Goal: Task Accomplishment & Management: Manage account settings

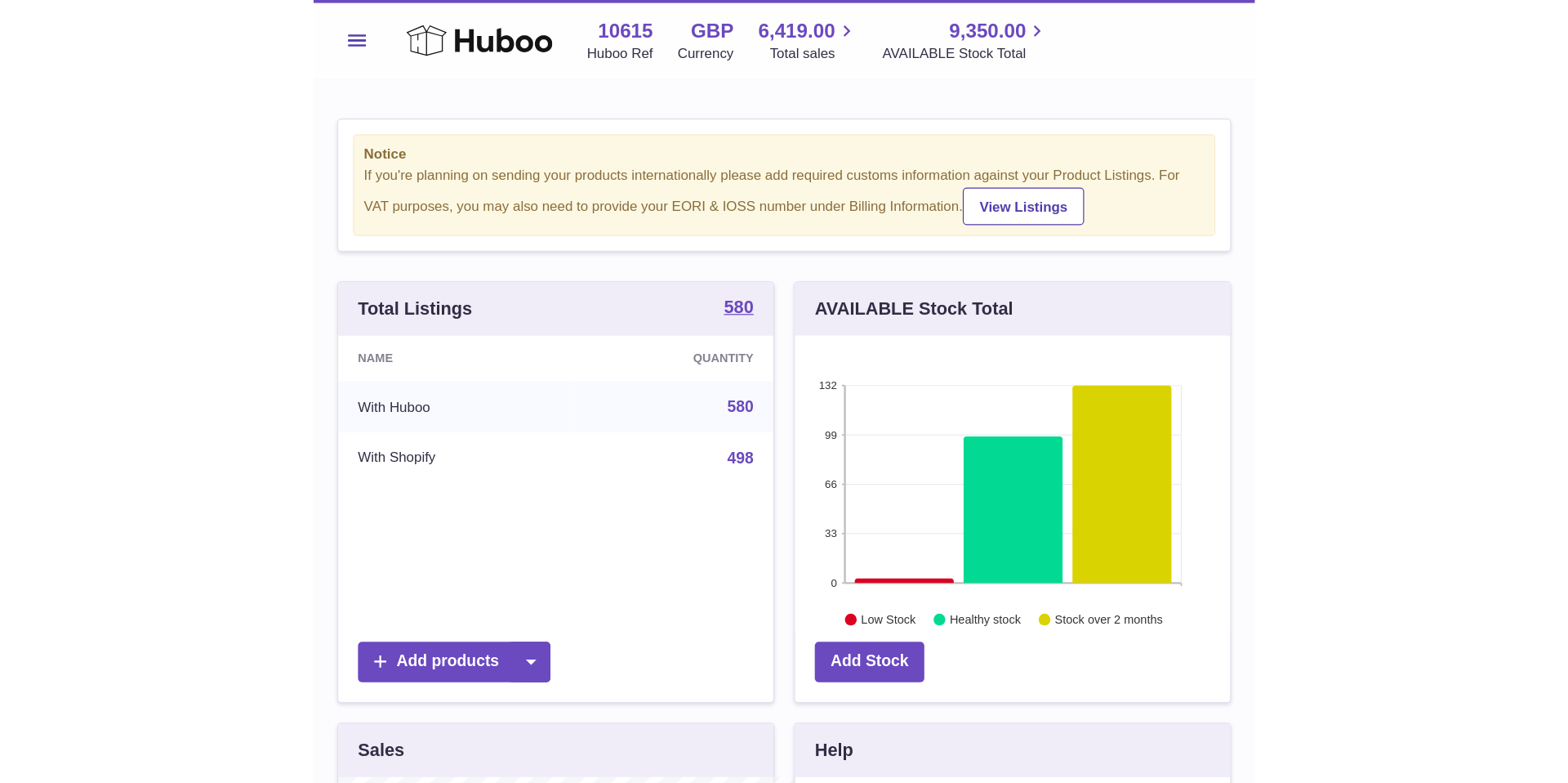
scroll to position [255, 412]
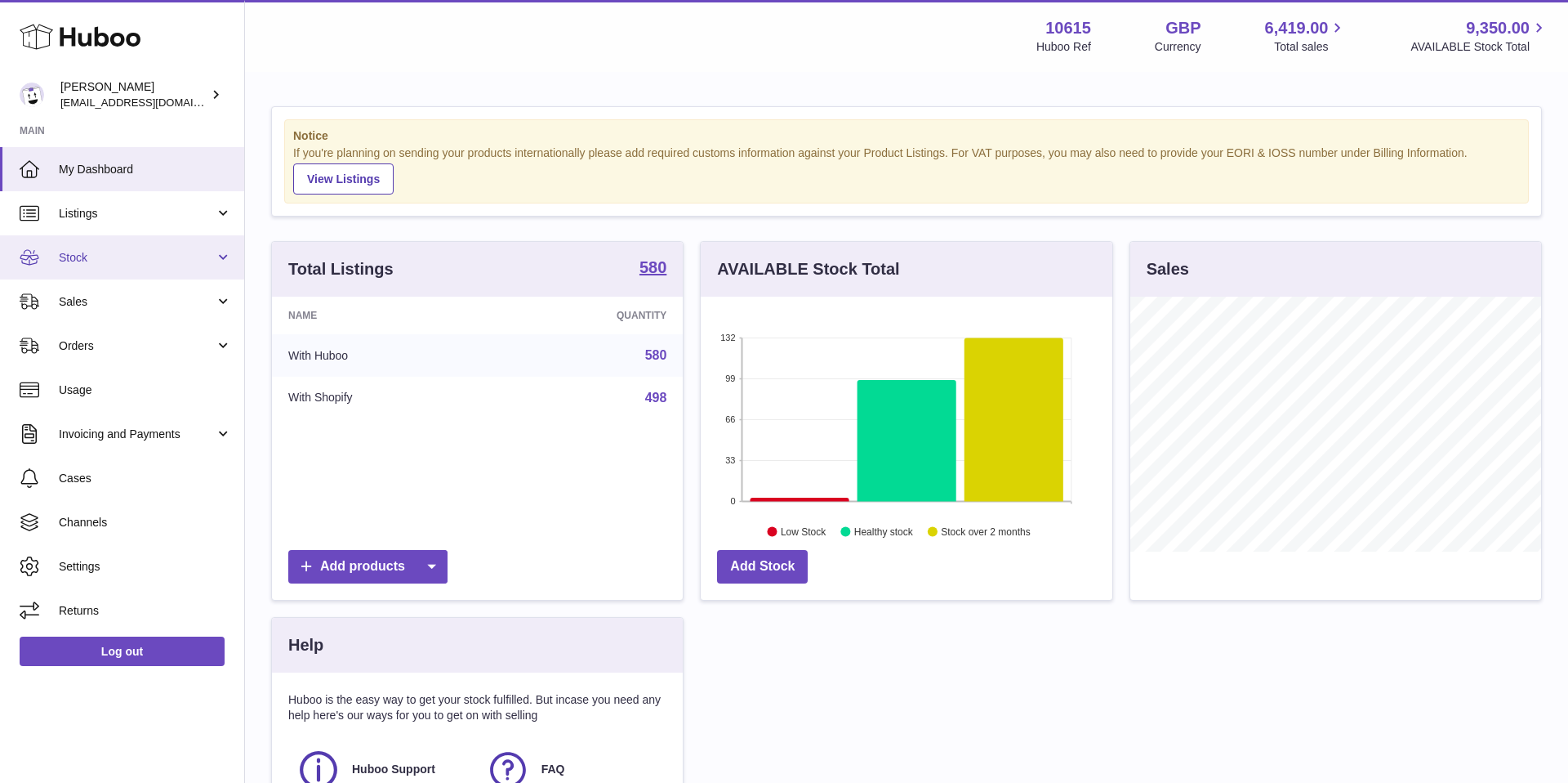
click at [172, 258] on span "Stock" at bounding box center [137, 258] width 156 height 16
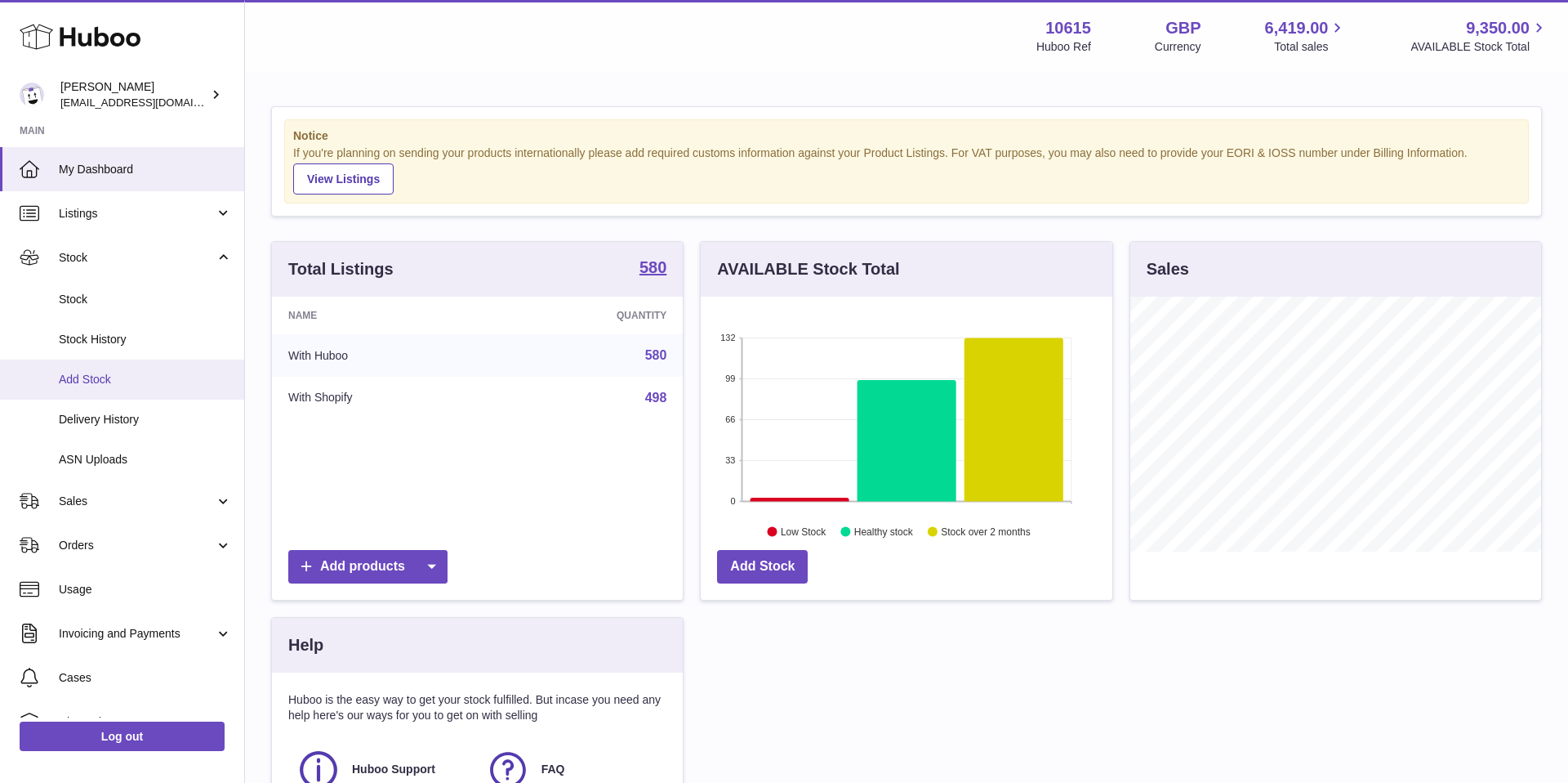
click at [124, 378] on span "Add Stock" at bounding box center [145, 380] width 173 height 16
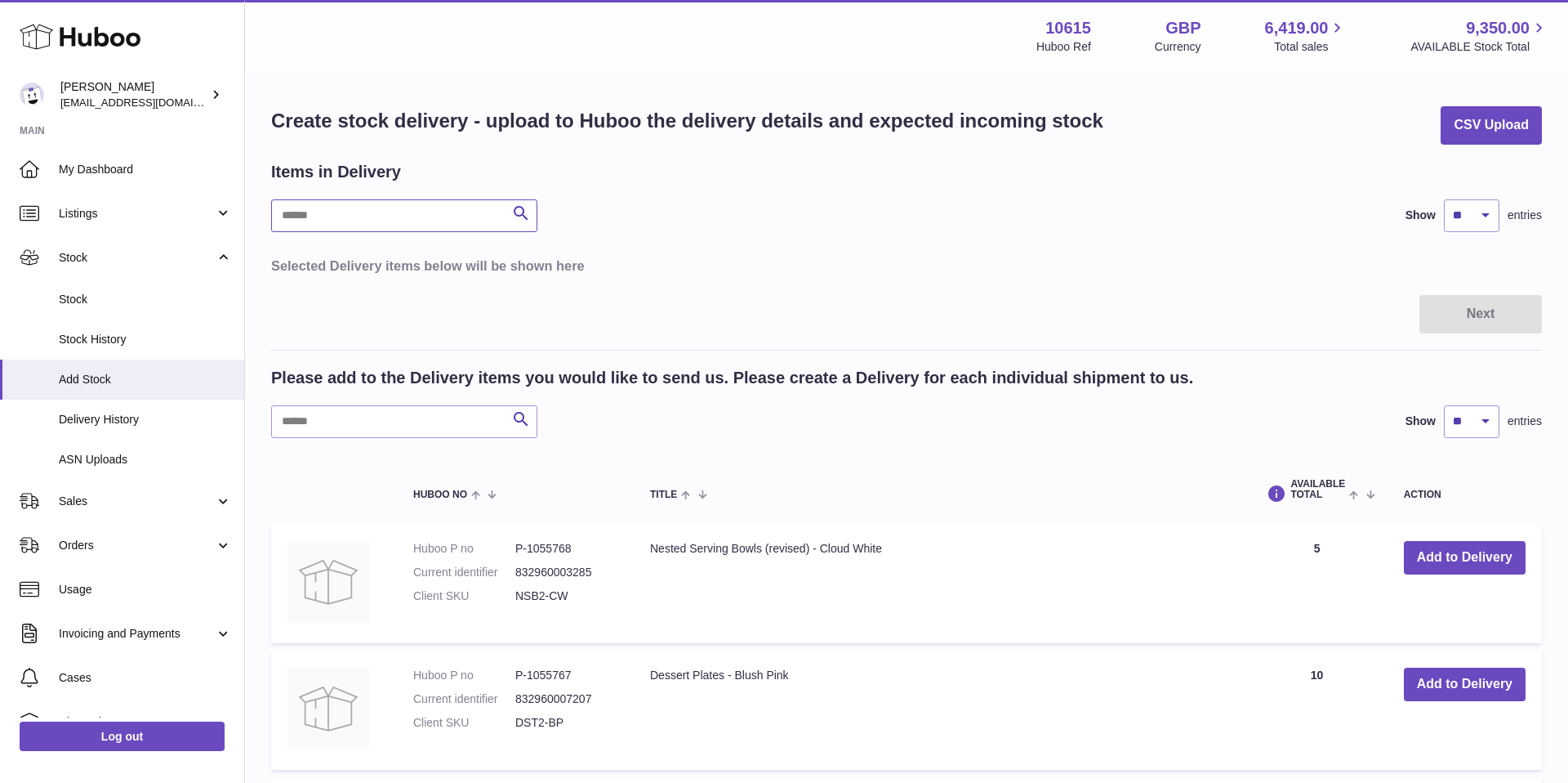
click at [390, 221] on input "text" at bounding box center [405, 215] width 266 height 33
type input "******"
click at [412, 419] on input "text" at bounding box center [405, 421] width 266 height 33
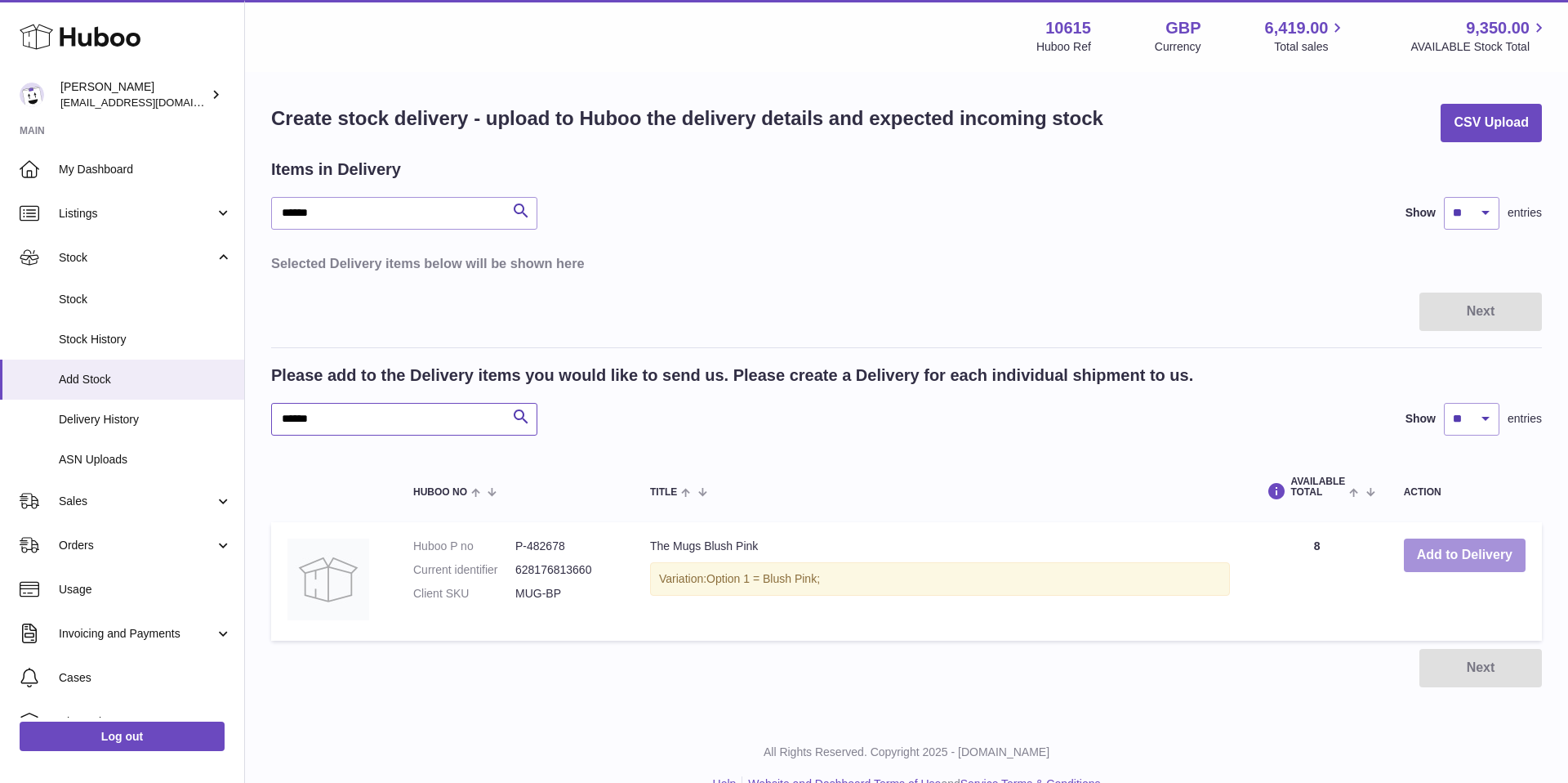
type input "******"
click at [1445, 553] on button "Add to Delivery" at bounding box center [1465, 555] width 122 height 34
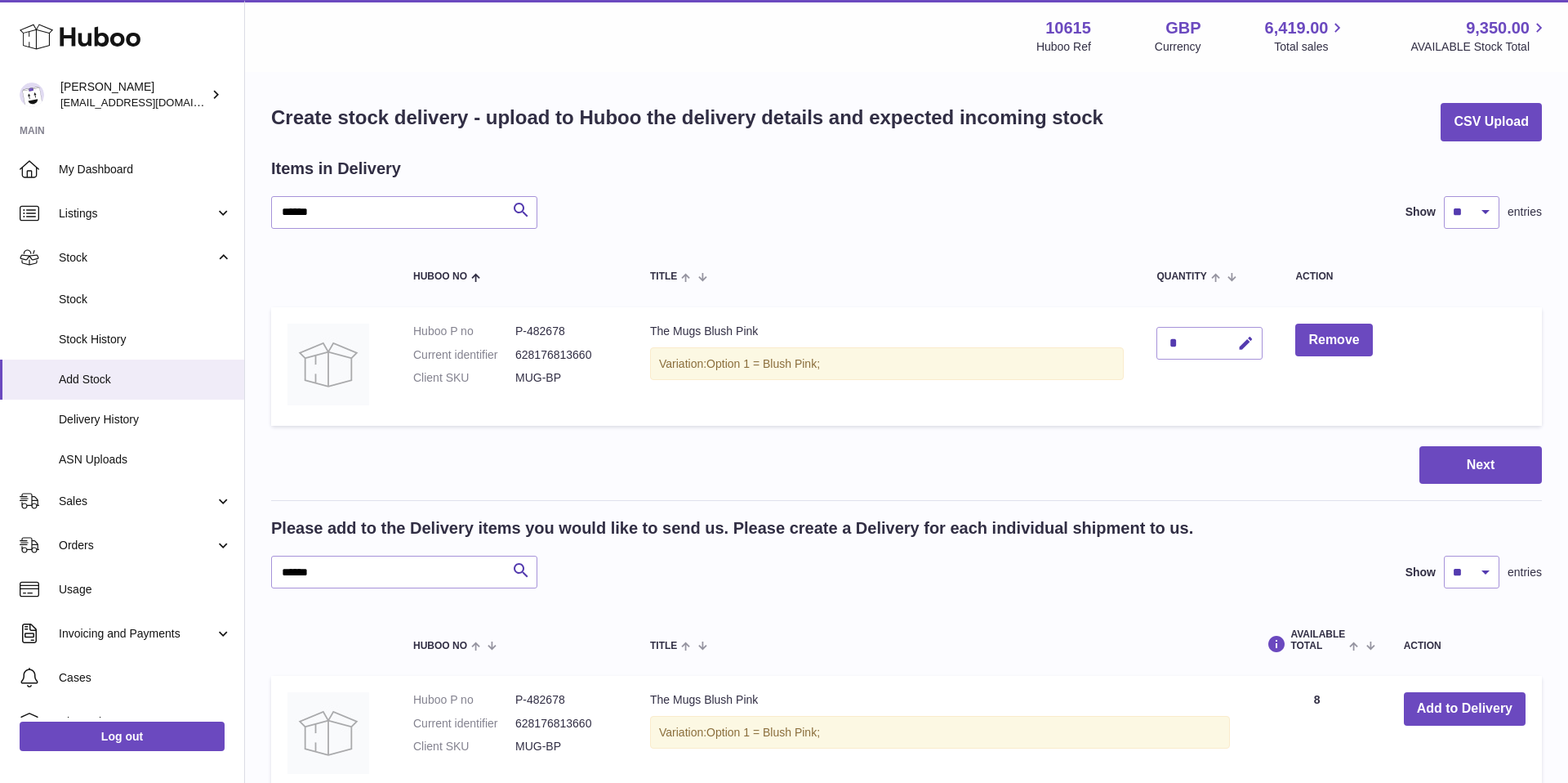
click at [1198, 340] on div "*" at bounding box center [1209, 343] width 106 height 33
click at [1238, 340] on button "button" at bounding box center [1244, 344] width 39 height 34
type input "**"
click at [1252, 334] on button "submit" at bounding box center [1244, 343] width 31 height 26
click at [1450, 458] on button "Next" at bounding box center [1481, 466] width 123 height 39
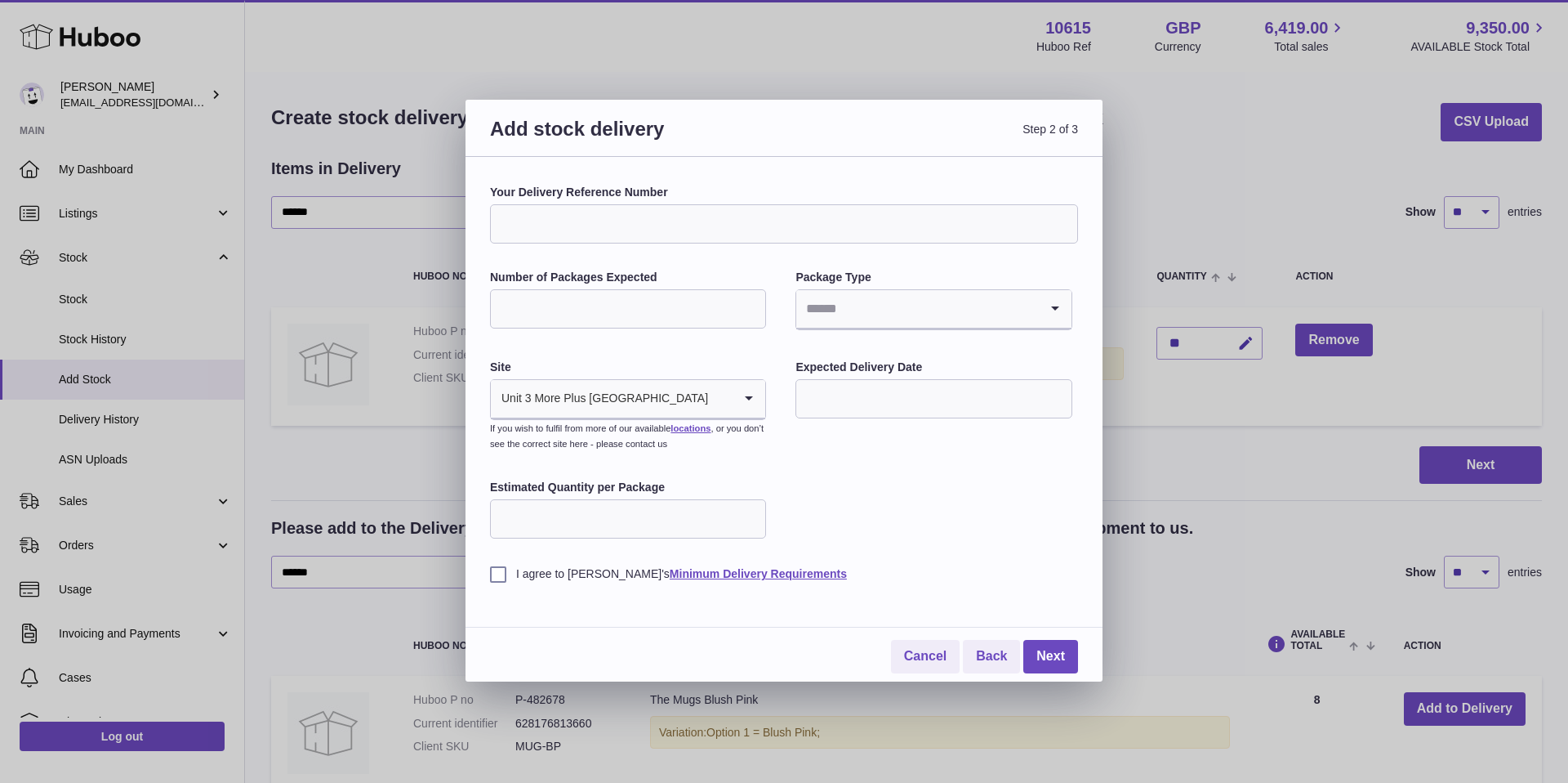
click at [630, 228] on input "Your Delivery Reference Number" at bounding box center [784, 224] width 588 height 39
click at [593, 216] on input "Your Delivery Reference Number" at bounding box center [784, 224] width 588 height 39
paste input "******"
type input "******"
click at [681, 317] on input "Number of Packages Expected" at bounding box center [628, 309] width 276 height 39
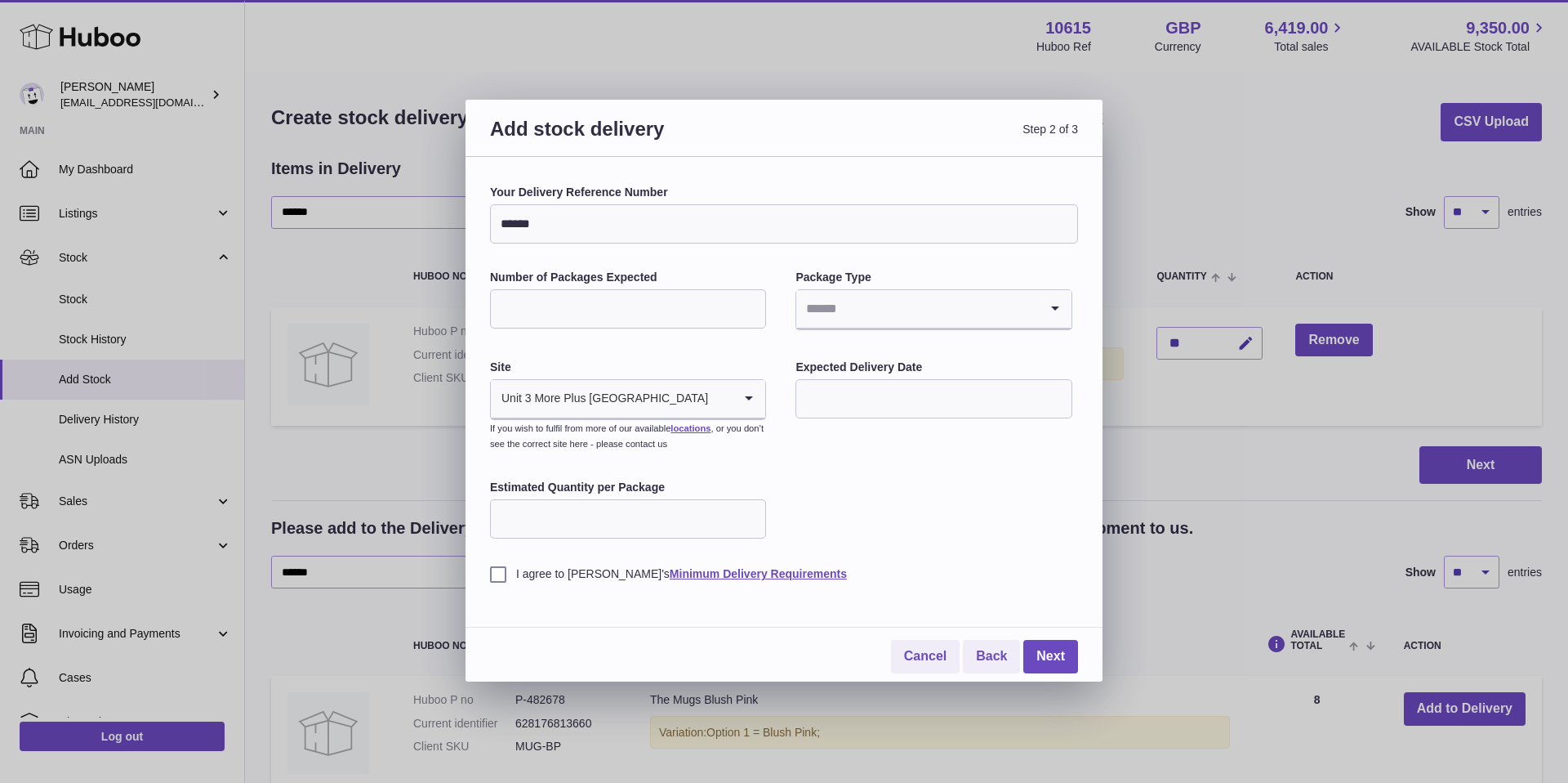
type input "*"
click at [892, 316] on input "Search for option" at bounding box center [918, 309] width 242 height 38
click at [848, 414] on li "Boxes" at bounding box center [934, 418] width 273 height 33
click at [673, 513] on input "Estimated Quantity per Package" at bounding box center [628, 518] width 276 height 39
type input "*"
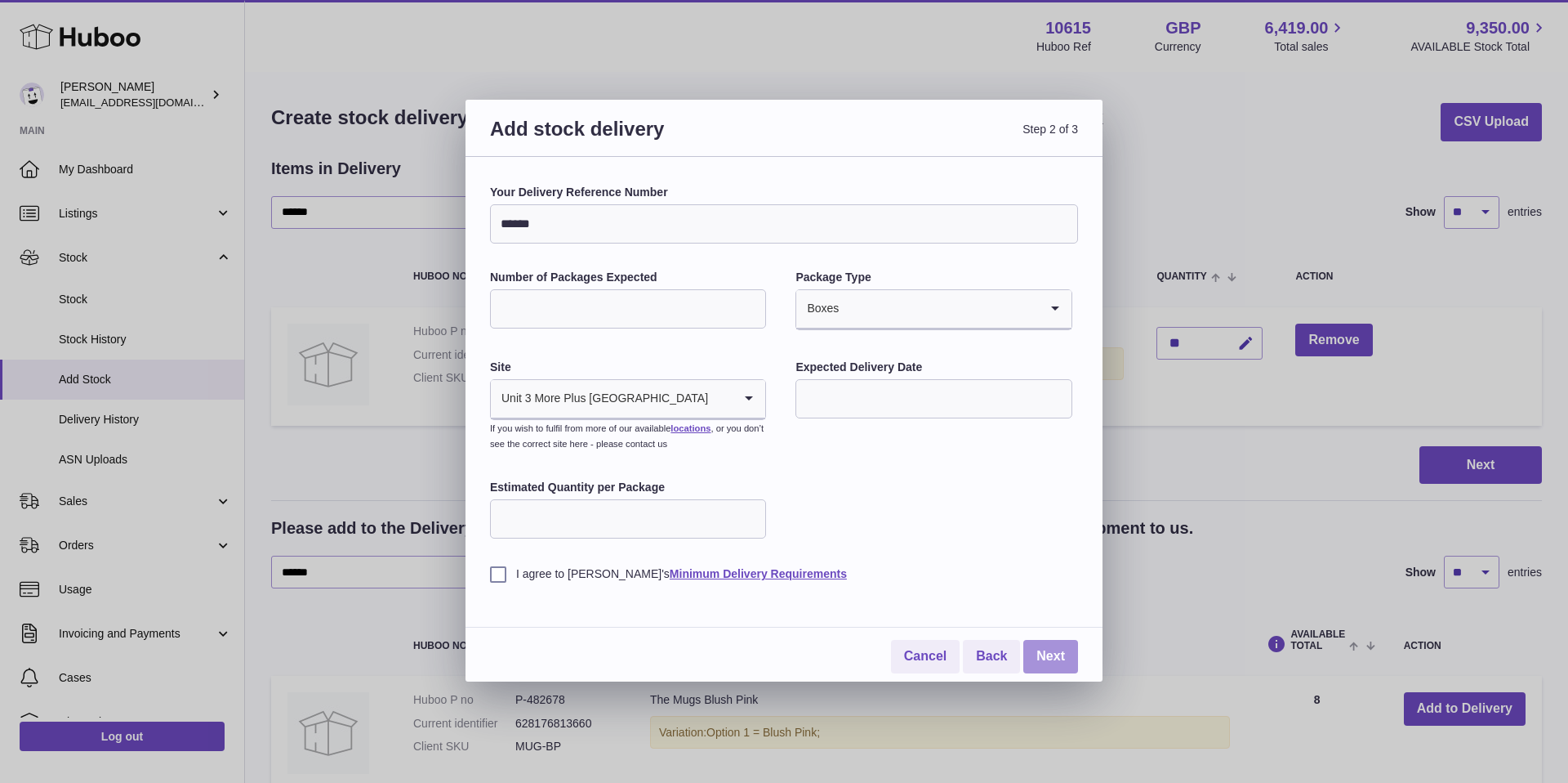
click at [1059, 653] on link "Next" at bounding box center [1051, 657] width 55 height 34
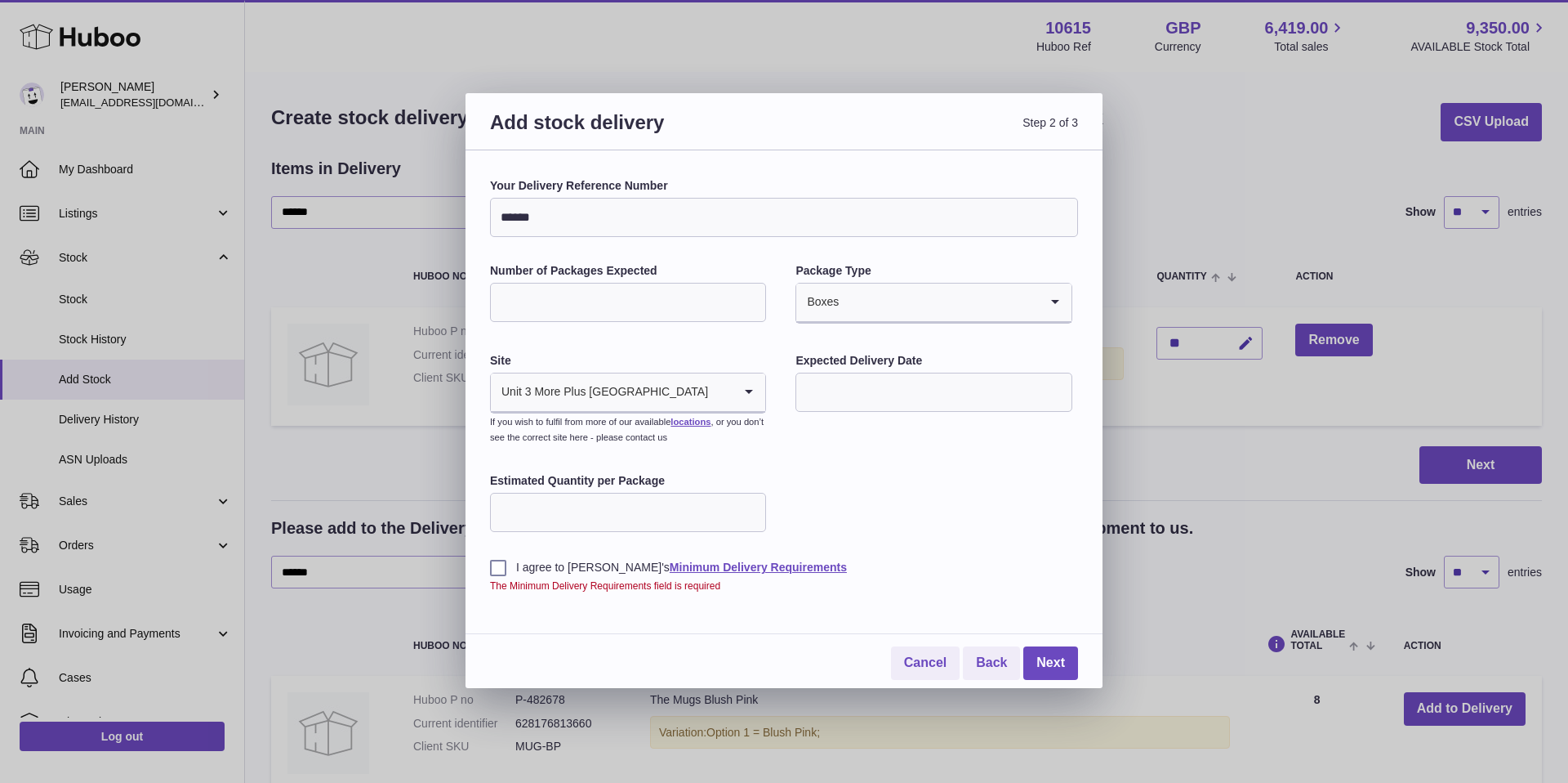
click at [492, 566] on label "I agree to Huboo's Minimum Delivery Requirements" at bounding box center [784, 568] width 588 height 16
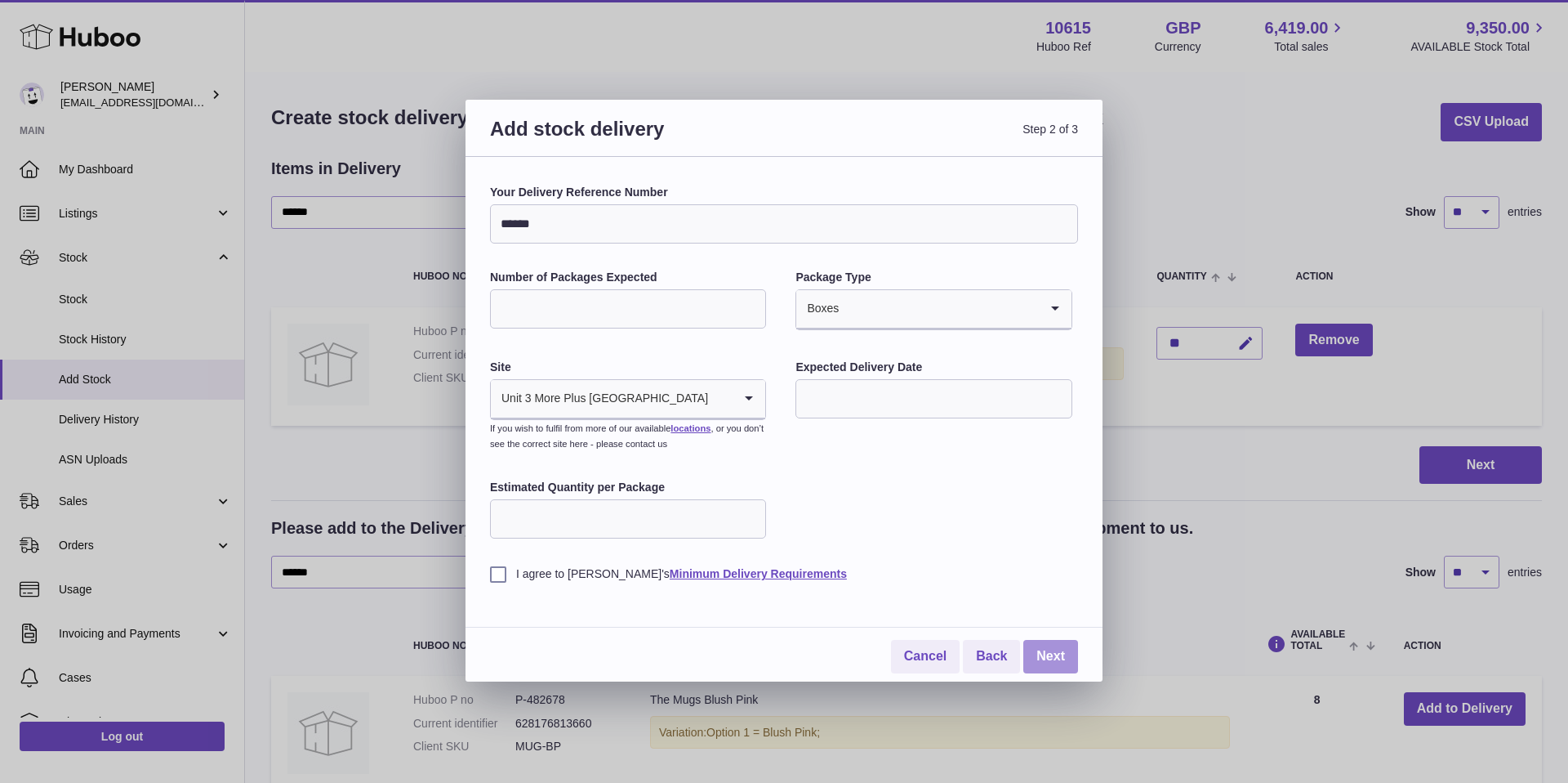
click at [1052, 645] on link "Next" at bounding box center [1051, 657] width 55 height 34
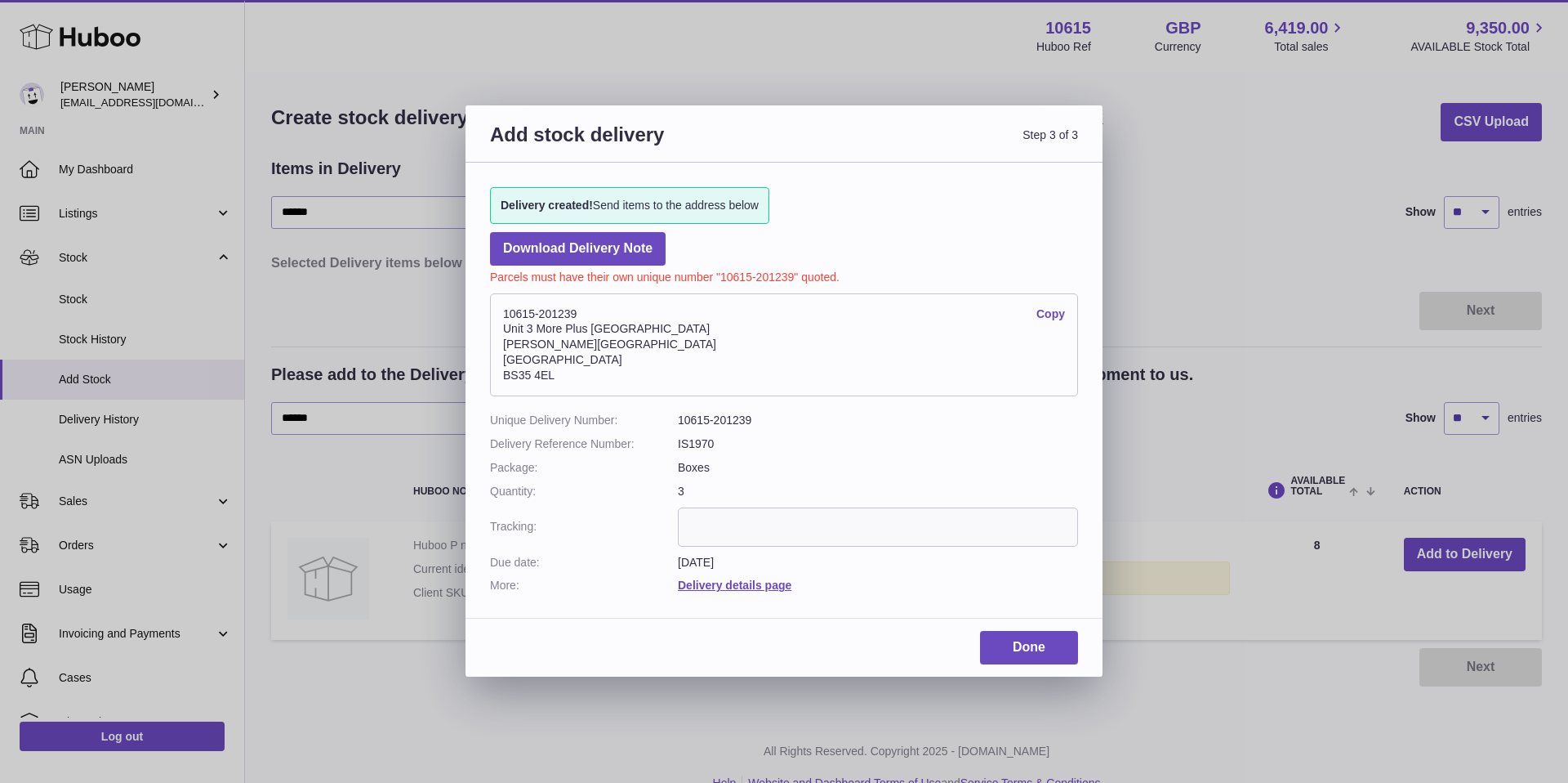
drag, startPoint x: 550, startPoint y: 310, endPoint x: 509, endPoint y: 306, distance: 41.2
click at [502, 307] on address "10615-201239 Copy Unit 3 More Plus Central Park Hudson Avenue Severn Beach BS35…" at bounding box center [784, 345] width 588 height 103
copy address "10615-201239"
click at [1032, 649] on link "Done" at bounding box center [1029, 648] width 98 height 34
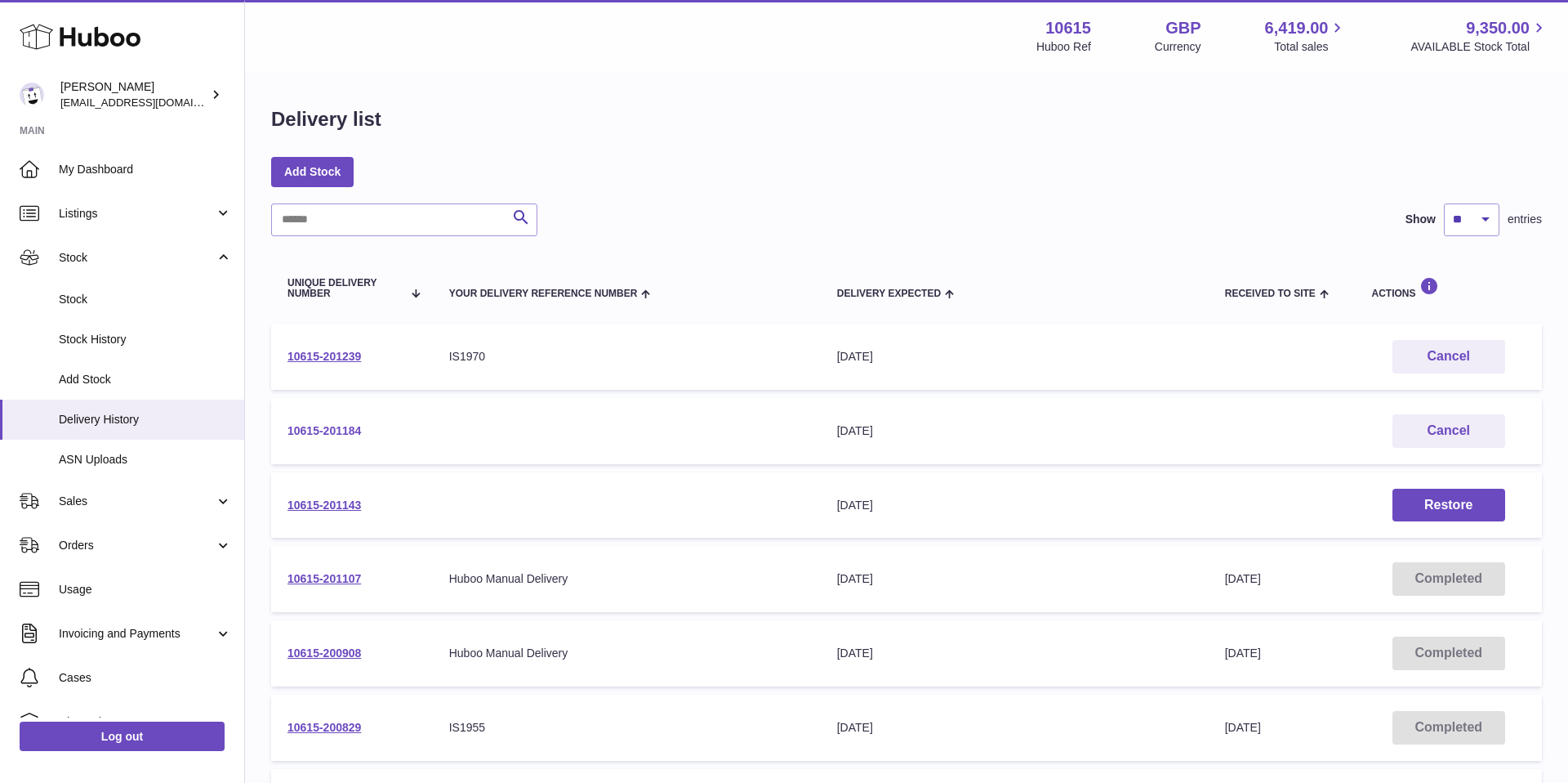
click at [330, 431] on link "10615-201184" at bounding box center [323, 430] width 73 height 13
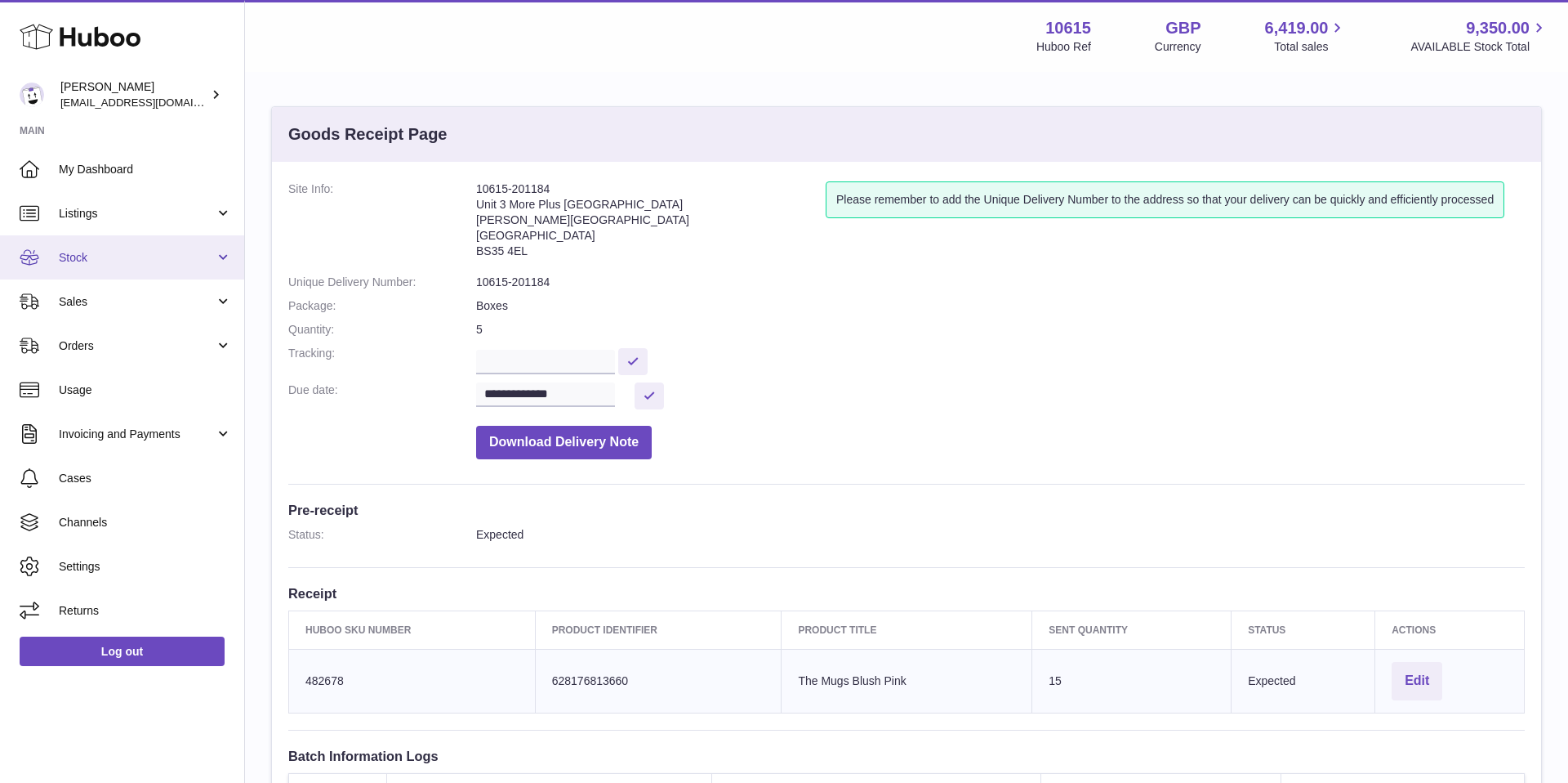
click at [150, 263] on span "Stock" at bounding box center [137, 258] width 156 height 16
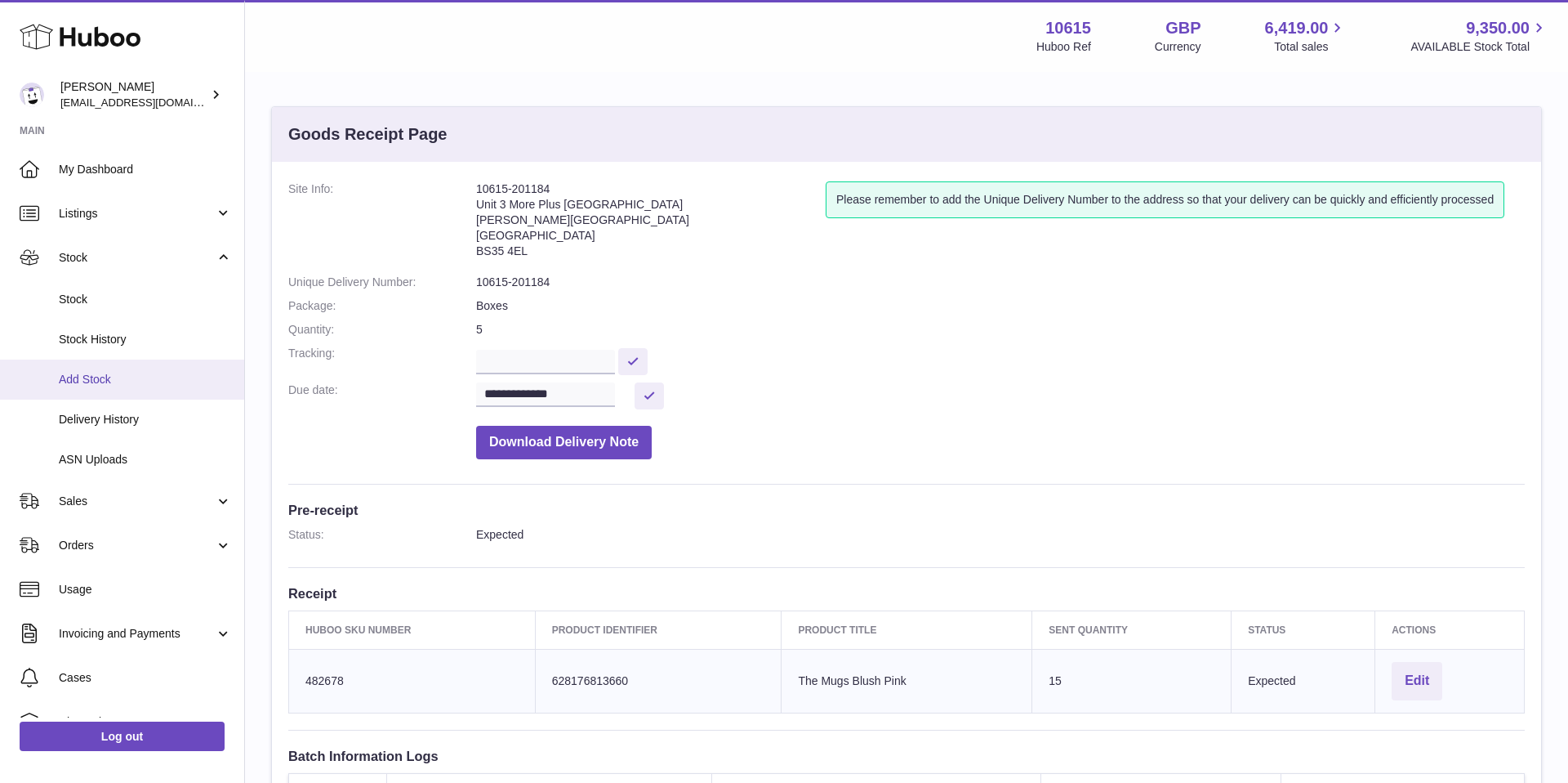
click at [121, 372] on span "Add Stock" at bounding box center [145, 380] width 173 height 16
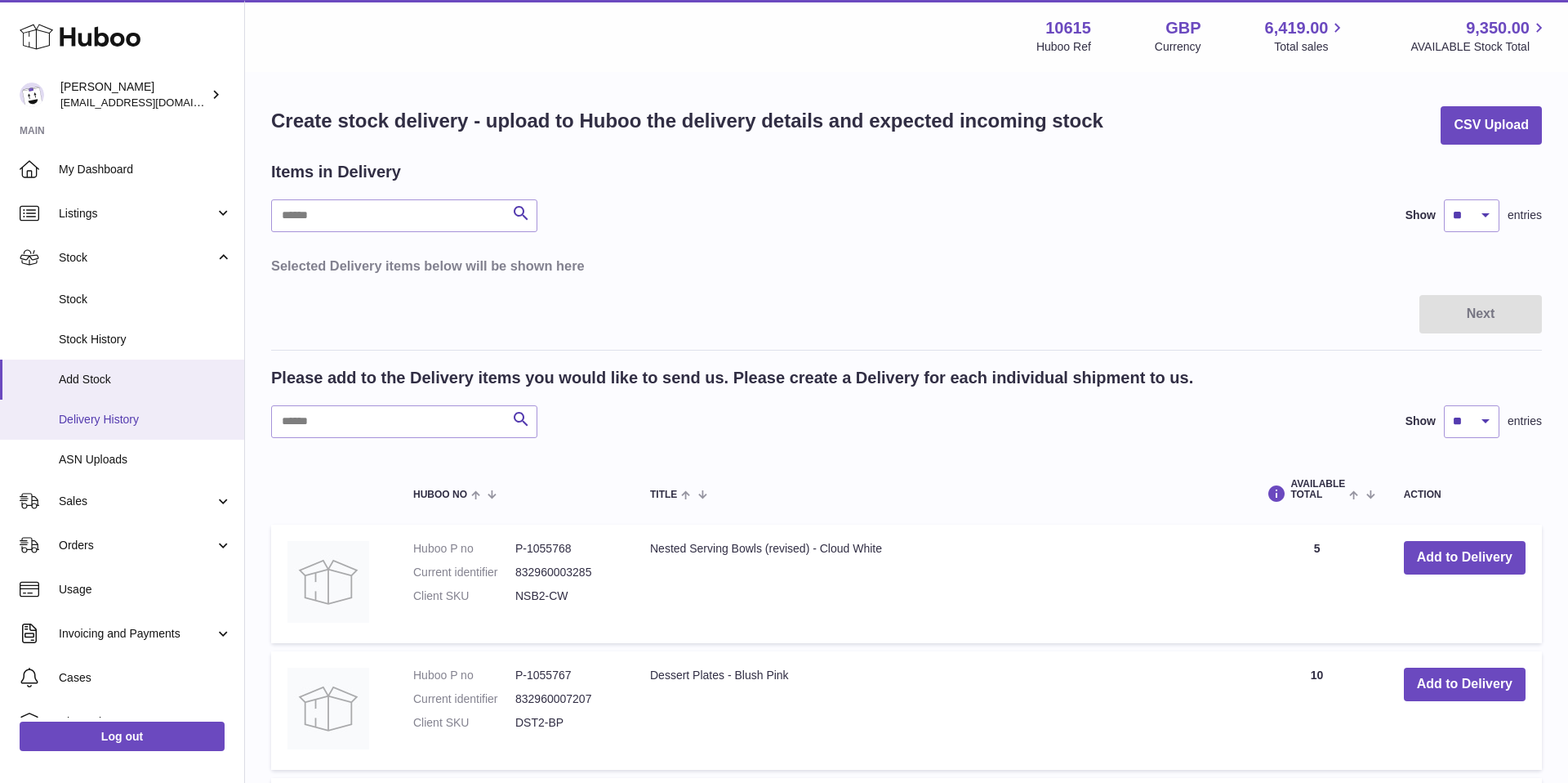
click at [147, 418] on span "Delivery History" at bounding box center [145, 420] width 173 height 16
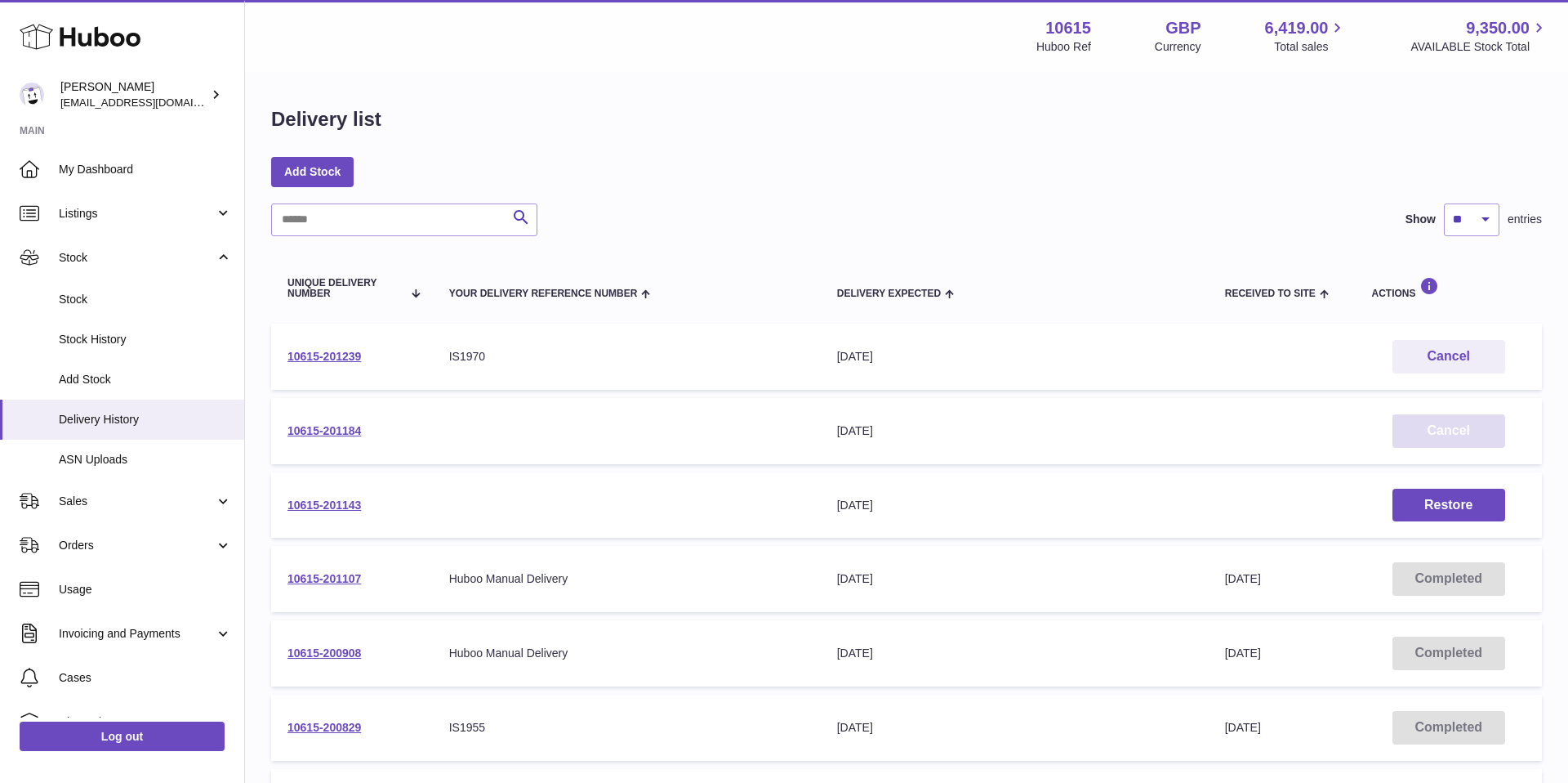
click at [1445, 430] on button "Cancel" at bounding box center [1449, 431] width 113 height 34
click at [1411, 436] on button "Restore" at bounding box center [1449, 431] width 113 height 34
click at [326, 426] on link "10615-201184" at bounding box center [323, 430] width 73 height 13
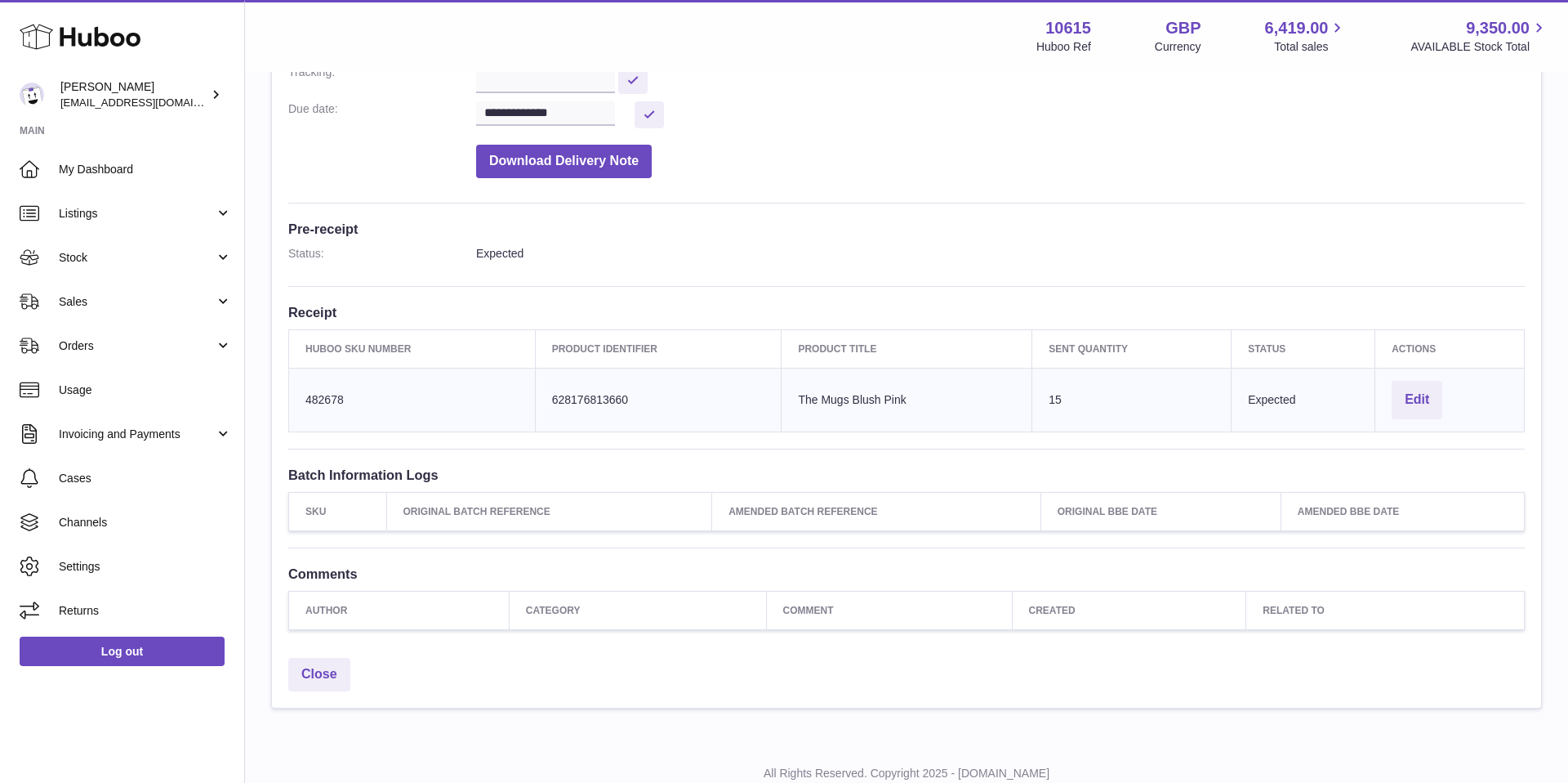
scroll to position [334, 0]
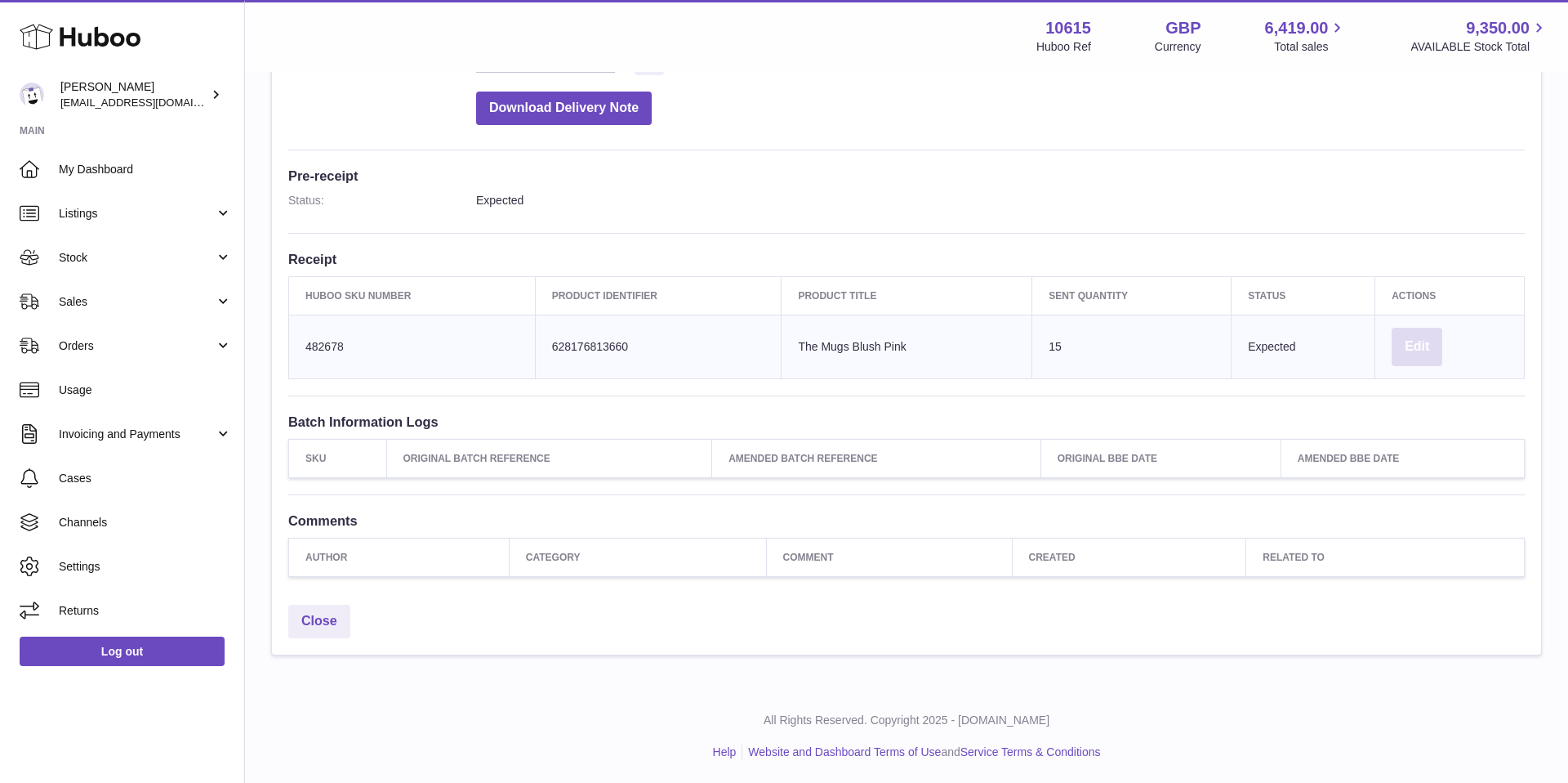
click at [1424, 350] on button "Edit" at bounding box center [1416, 347] width 50 height 39
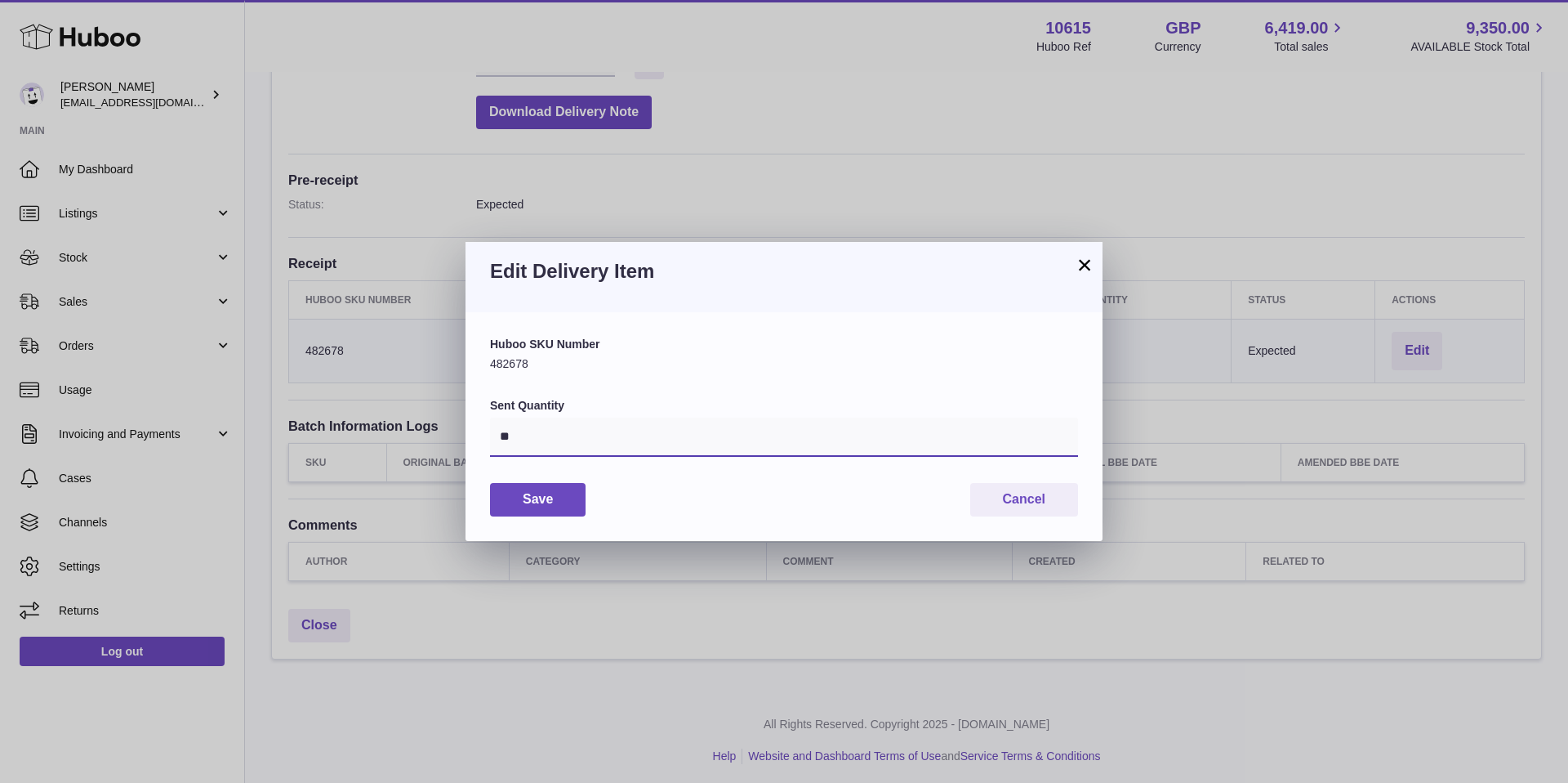
click at [790, 450] on input "**" at bounding box center [784, 437] width 588 height 39
type input "*"
click at [558, 506] on button "Save" at bounding box center [538, 500] width 95 height 34
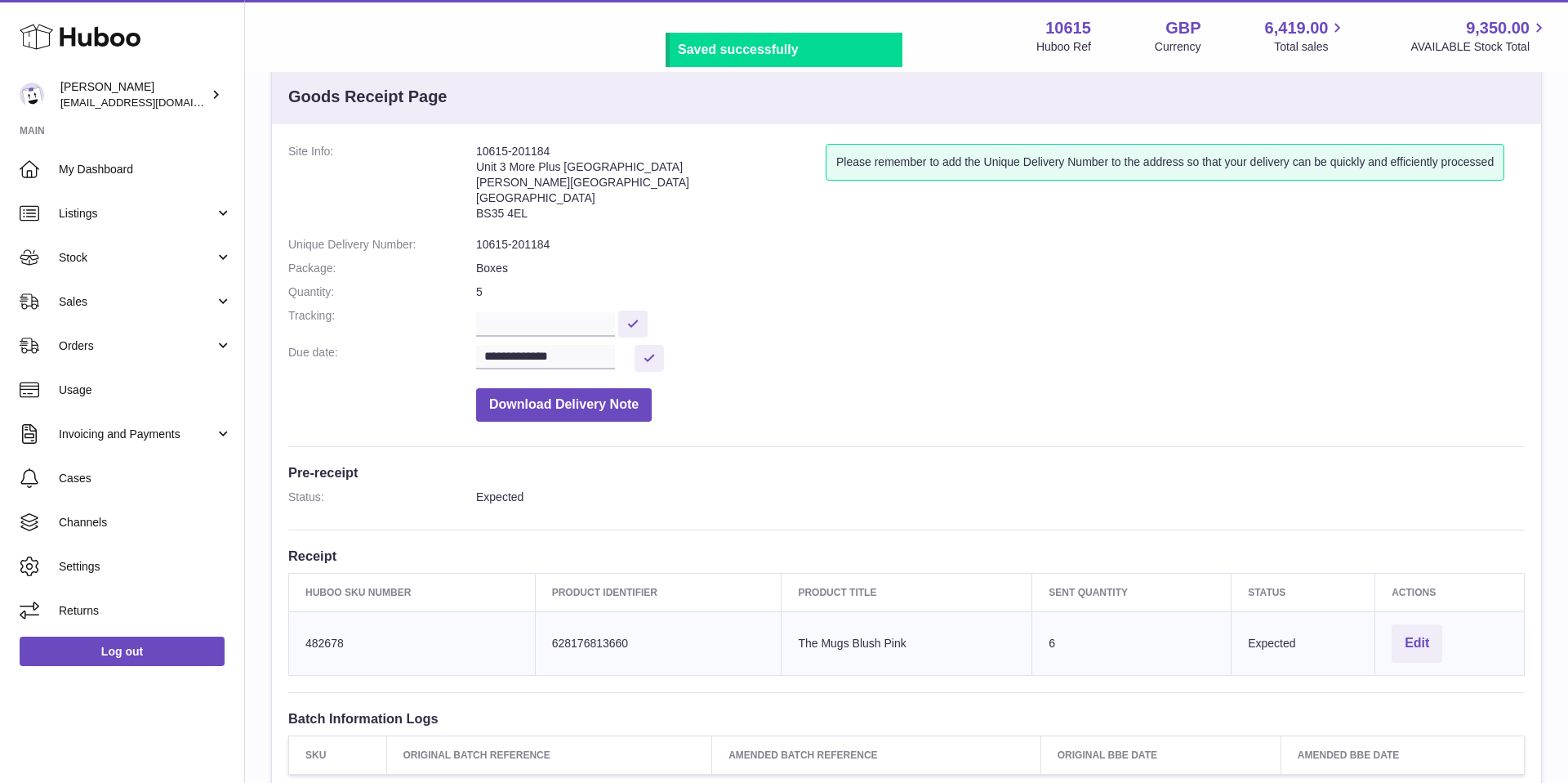
scroll to position [0, 0]
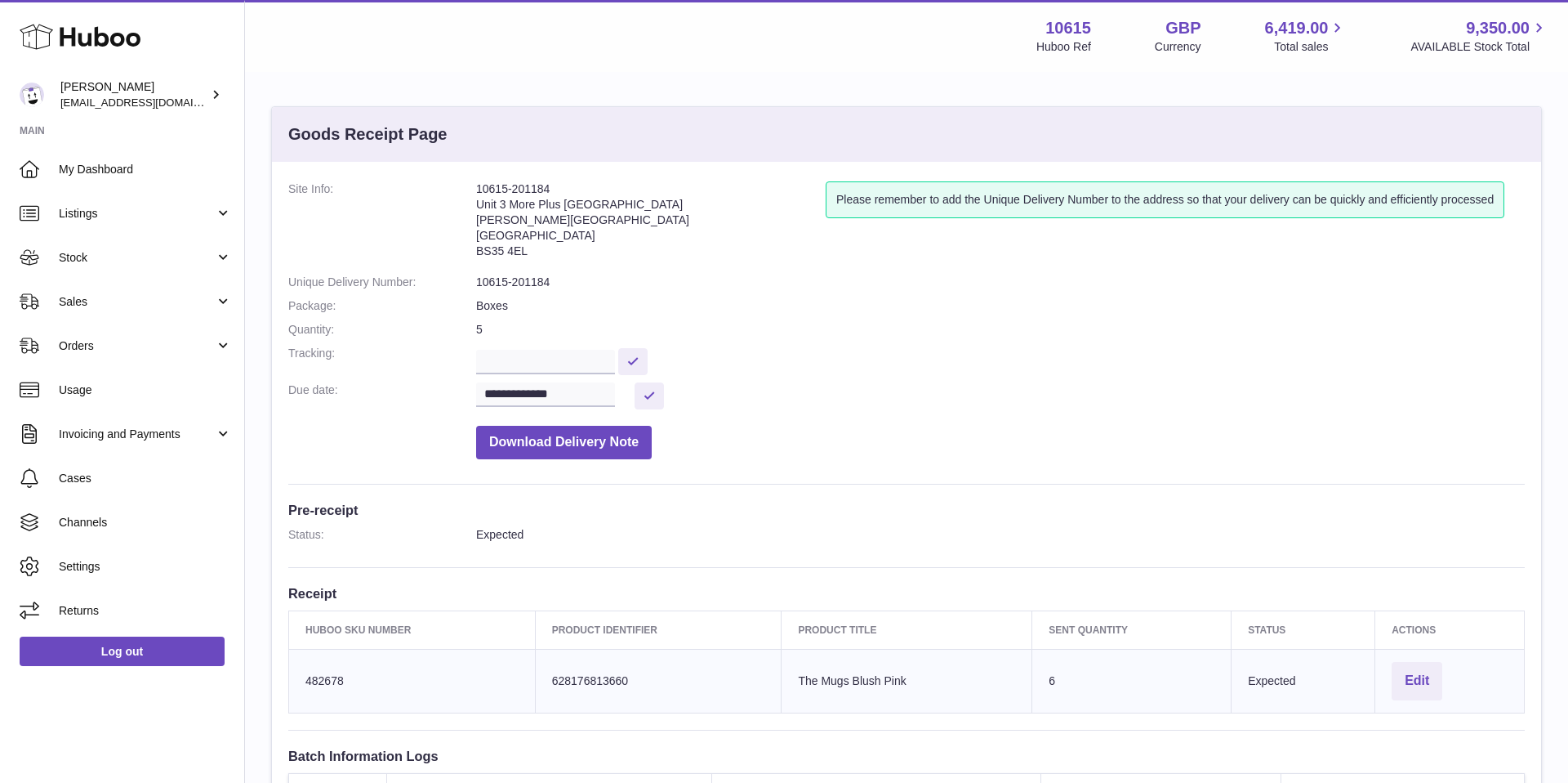
drag, startPoint x: 553, startPoint y: 185, endPoint x: 477, endPoint y: 184, distance: 76.0
click at [478, 184] on address "10615-201184 Unit 3 More Plus [GEOGRAPHIC_DATA][PERSON_NAME][STREET_ADDRESS]" at bounding box center [650, 224] width 350 height 85
copy address "10615-201184"
